Goal: Information Seeking & Learning: Learn about a topic

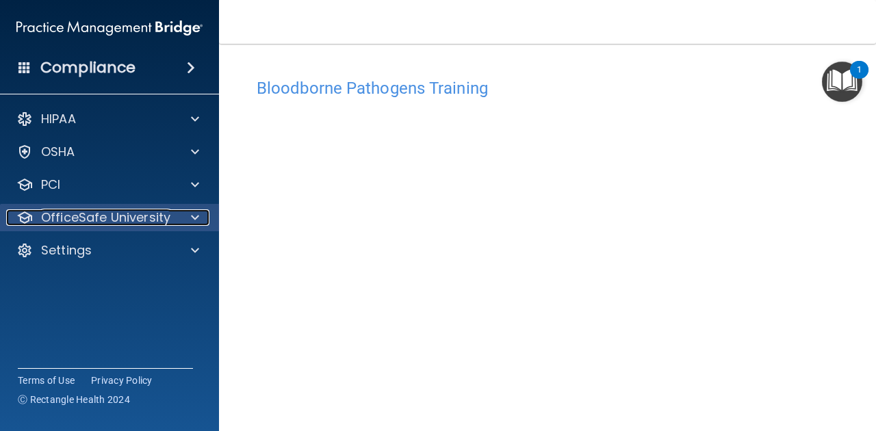
click at [172, 219] on div "OfficeSafe University" at bounding box center [91, 217] width 170 height 16
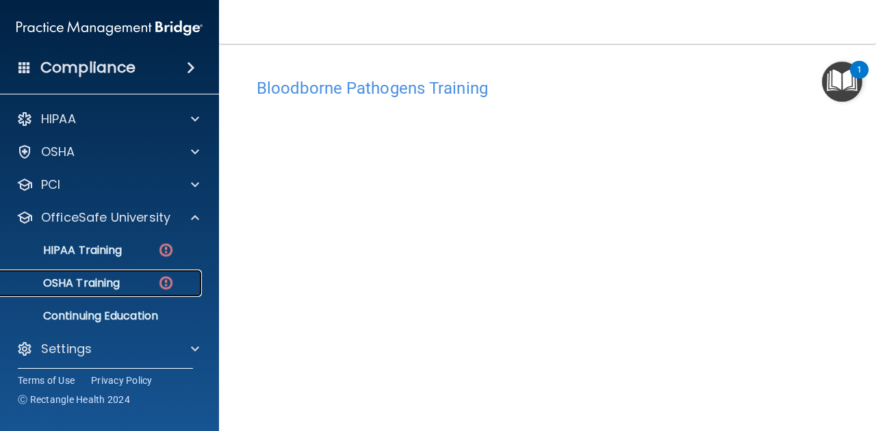
click at [99, 293] on link "OSHA Training" at bounding box center [94, 283] width 216 height 27
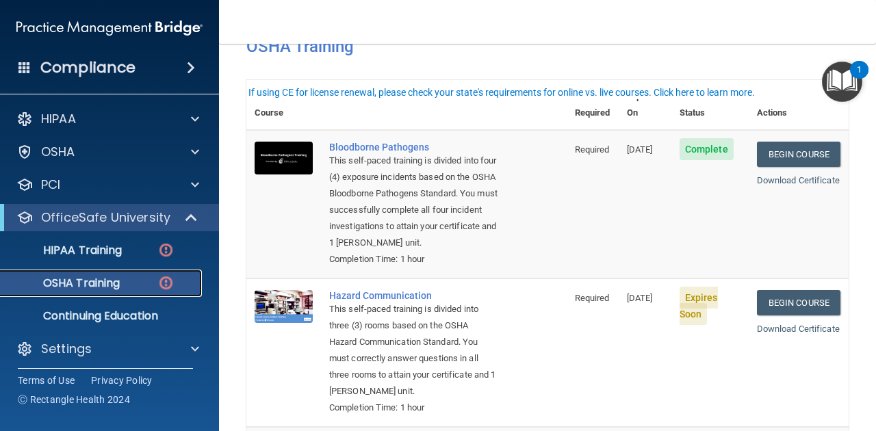
scroll to position [91, 0]
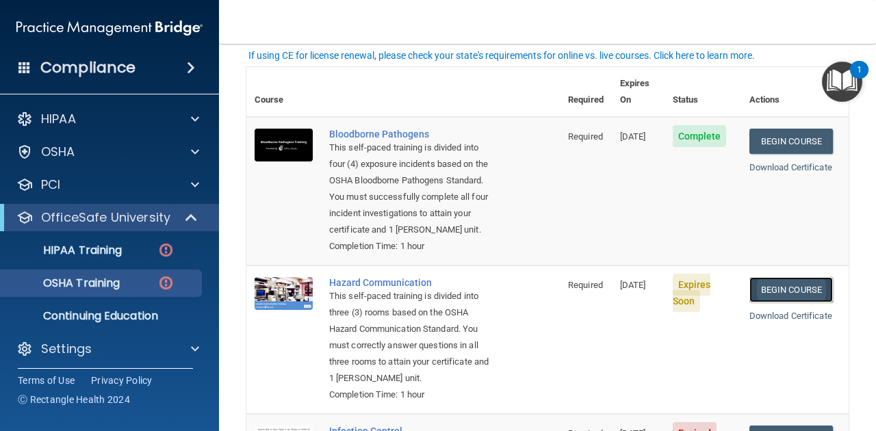
click at [767, 291] on link "Begin Course" at bounding box center [790, 289] width 83 height 25
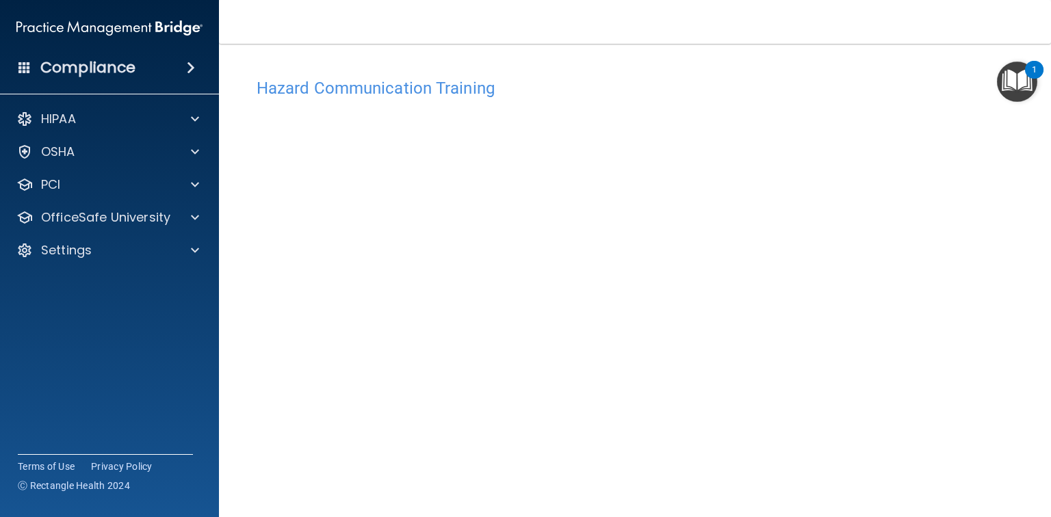
scroll to position [55, 0]
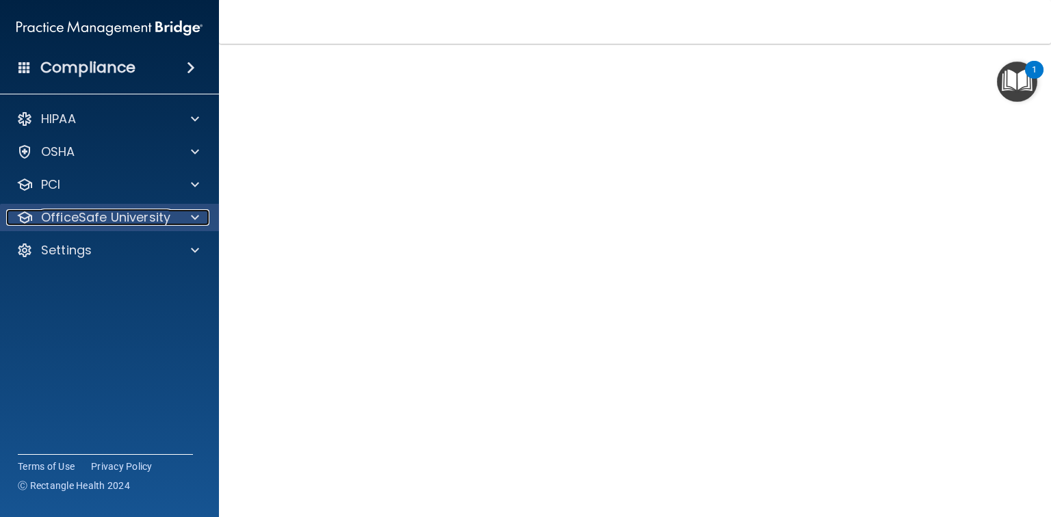
click at [196, 214] on span at bounding box center [195, 217] width 8 height 16
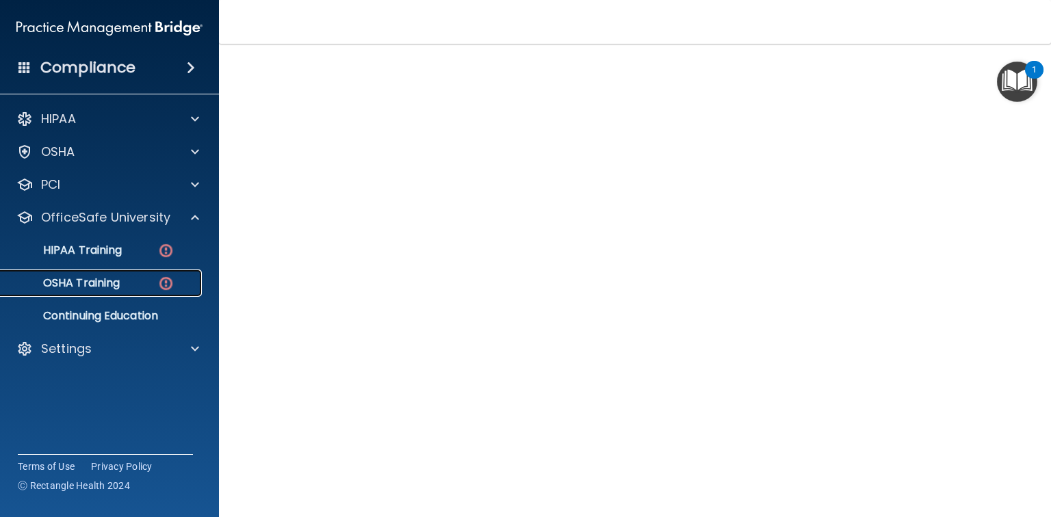
click at [70, 276] on p "OSHA Training" at bounding box center [64, 283] width 111 height 14
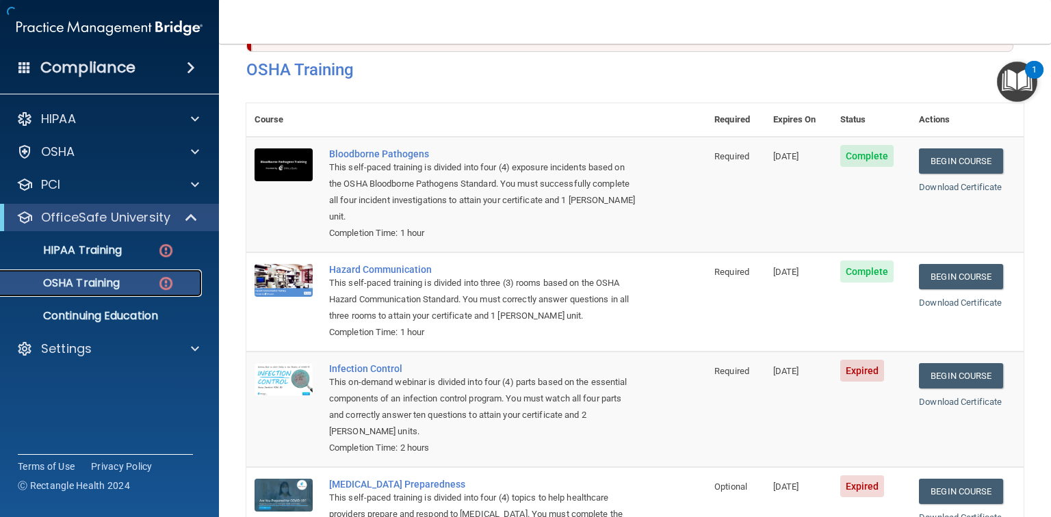
scroll to position [131, 0]
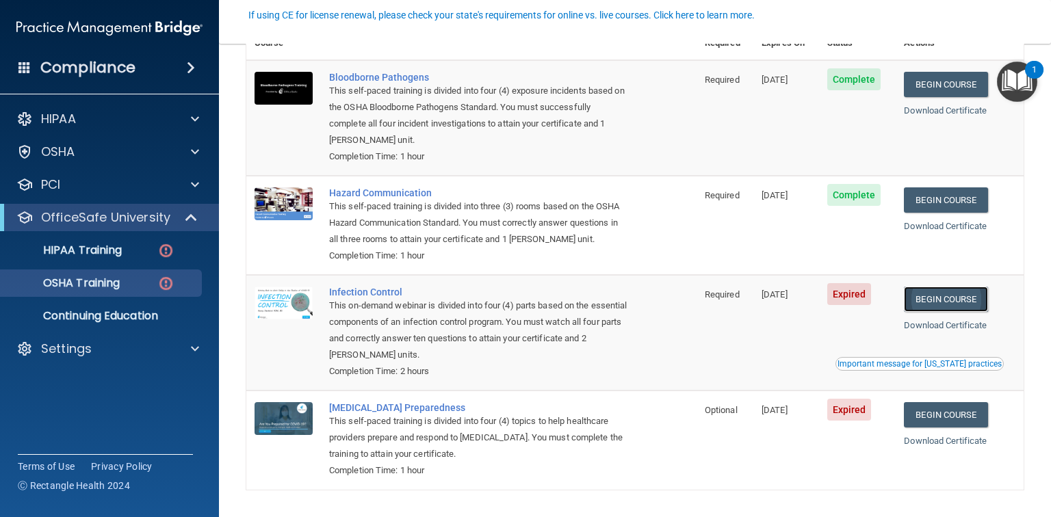
click at [875, 293] on link "Begin Course" at bounding box center [945, 299] width 83 height 25
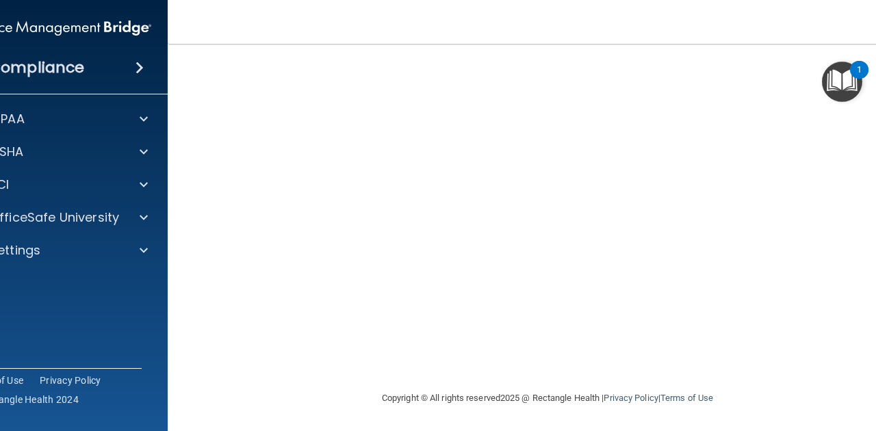
scroll to position [109, 0]
